Goal: Transaction & Acquisition: Purchase product/service

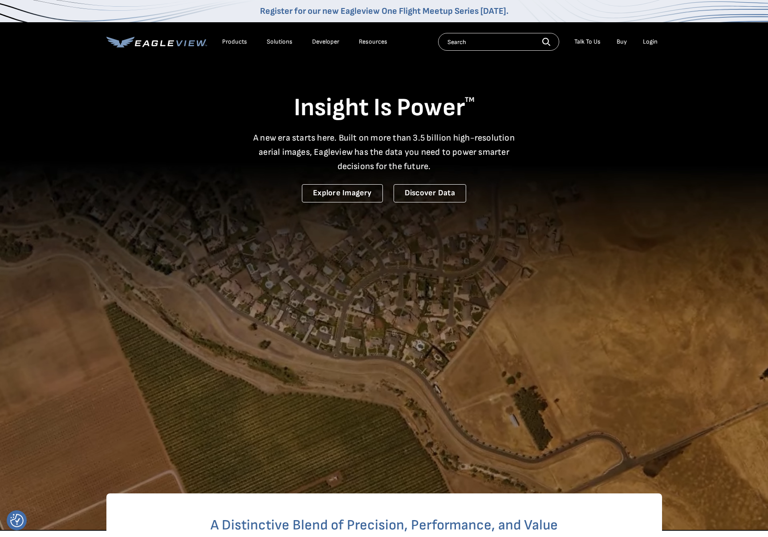
click at [239, 40] on div "Products" at bounding box center [234, 42] width 25 height 8
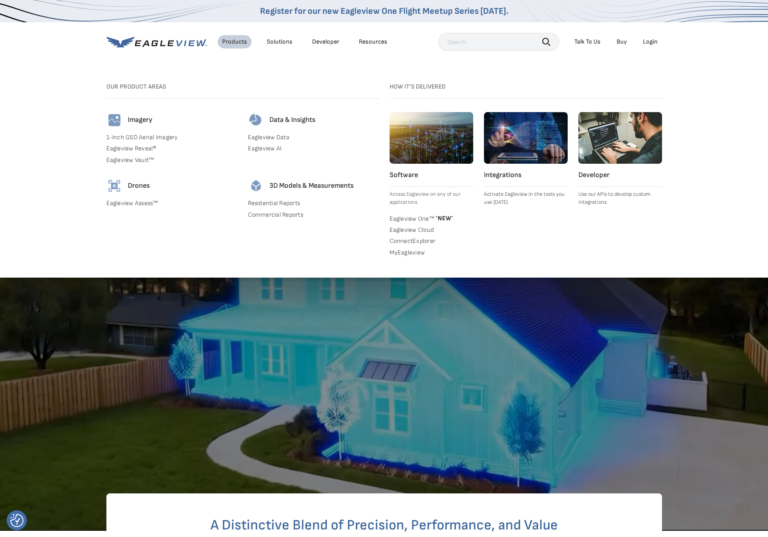
click at [520, 145] on img at bounding box center [526, 138] width 84 height 52
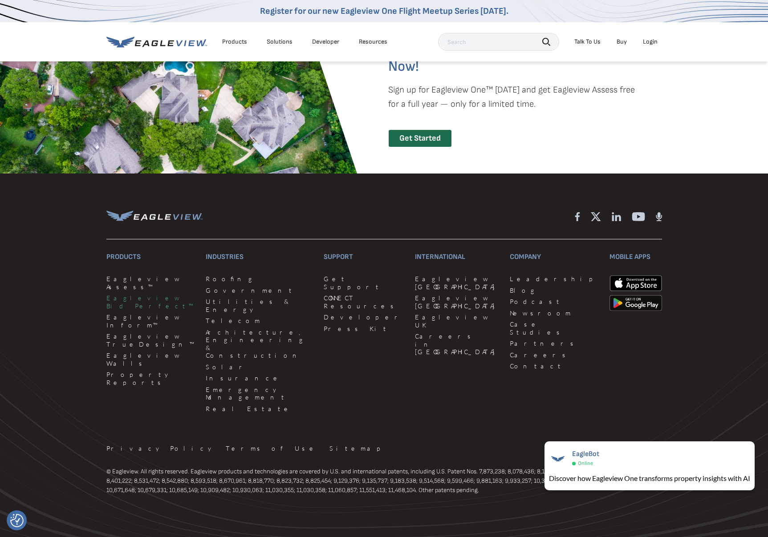
scroll to position [1986, 0]
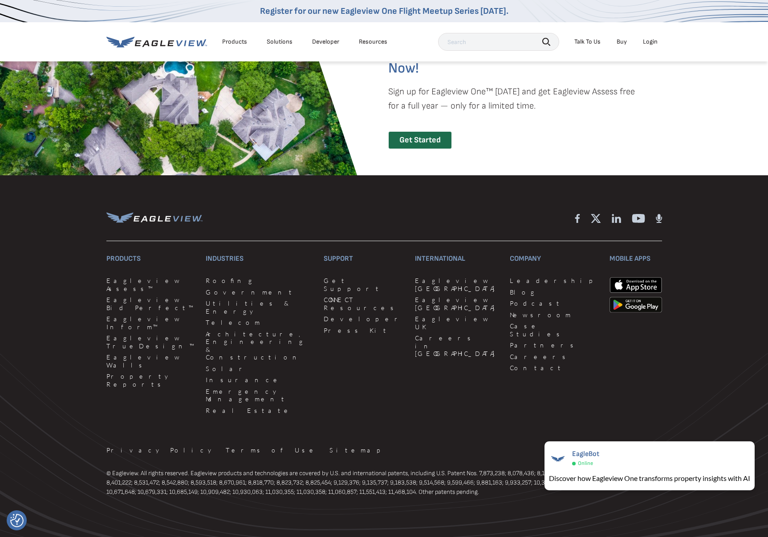
click at [619, 43] on link "Buy" at bounding box center [621, 42] width 10 height 8
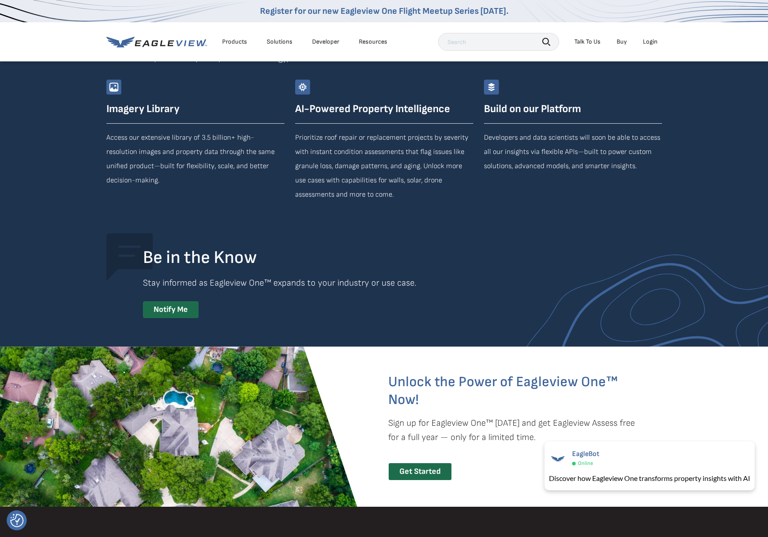
scroll to position [1377, 0]
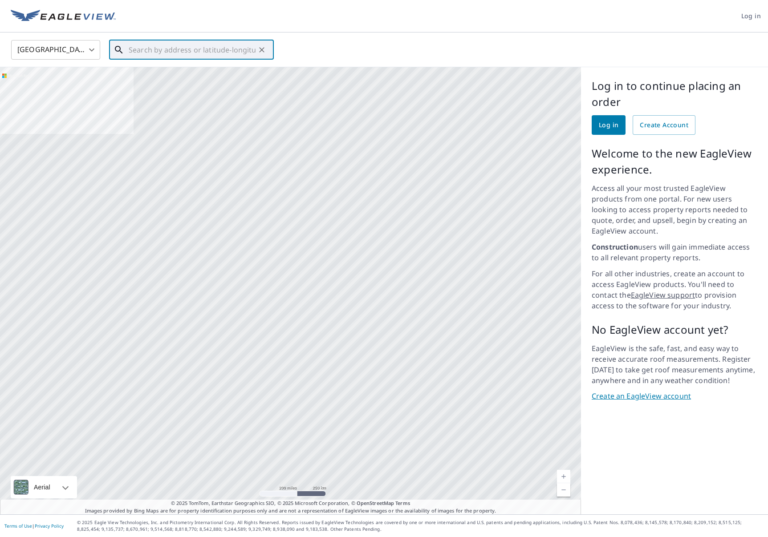
click at [138, 48] on input "text" at bounding box center [192, 49] width 127 height 25
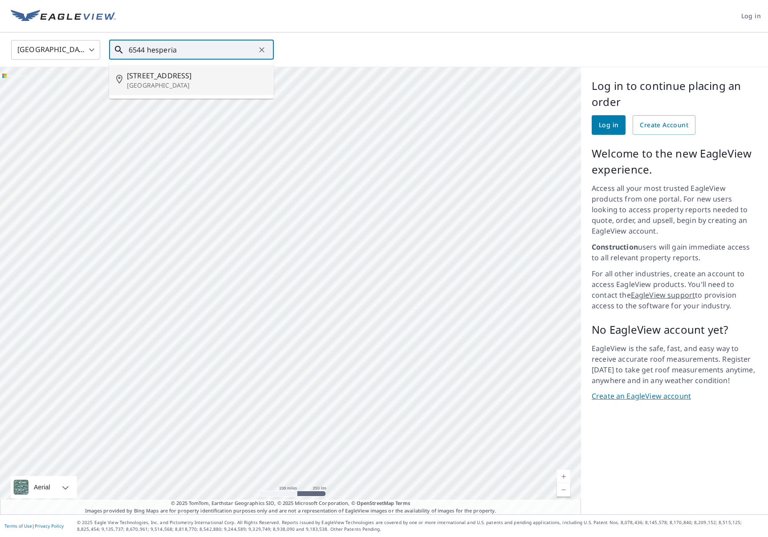
click at [151, 85] on p "[GEOGRAPHIC_DATA]" at bounding box center [197, 85] width 140 height 9
type input "[STREET_ADDRESS]"
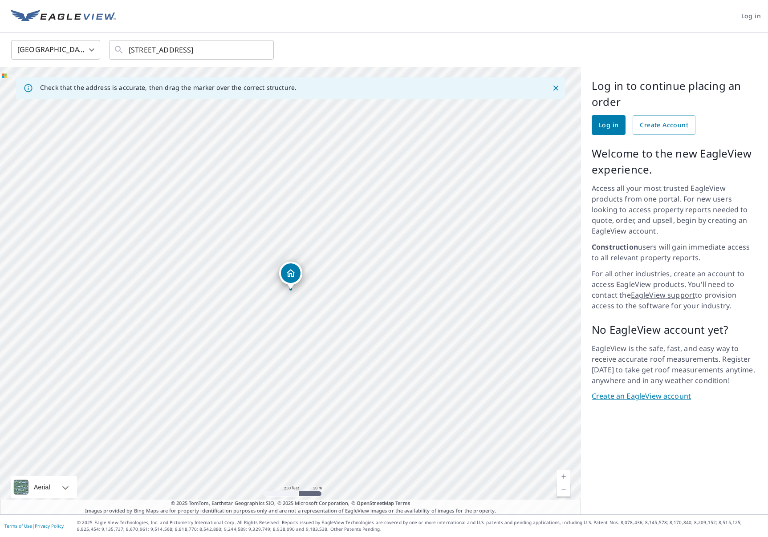
click at [564, 473] on link "Current Level 17, Zoom In" at bounding box center [563, 476] width 13 height 13
click at [564, 473] on link "Current Level 18, Zoom In" at bounding box center [563, 476] width 13 height 13
click at [564, 473] on link "Current Level 19, Zoom In" at bounding box center [563, 476] width 13 height 13
click at [564, 473] on link "Current Level 19, Zoom In Disabled" at bounding box center [563, 476] width 13 height 13
